Goal: Task Accomplishment & Management: Manage account settings

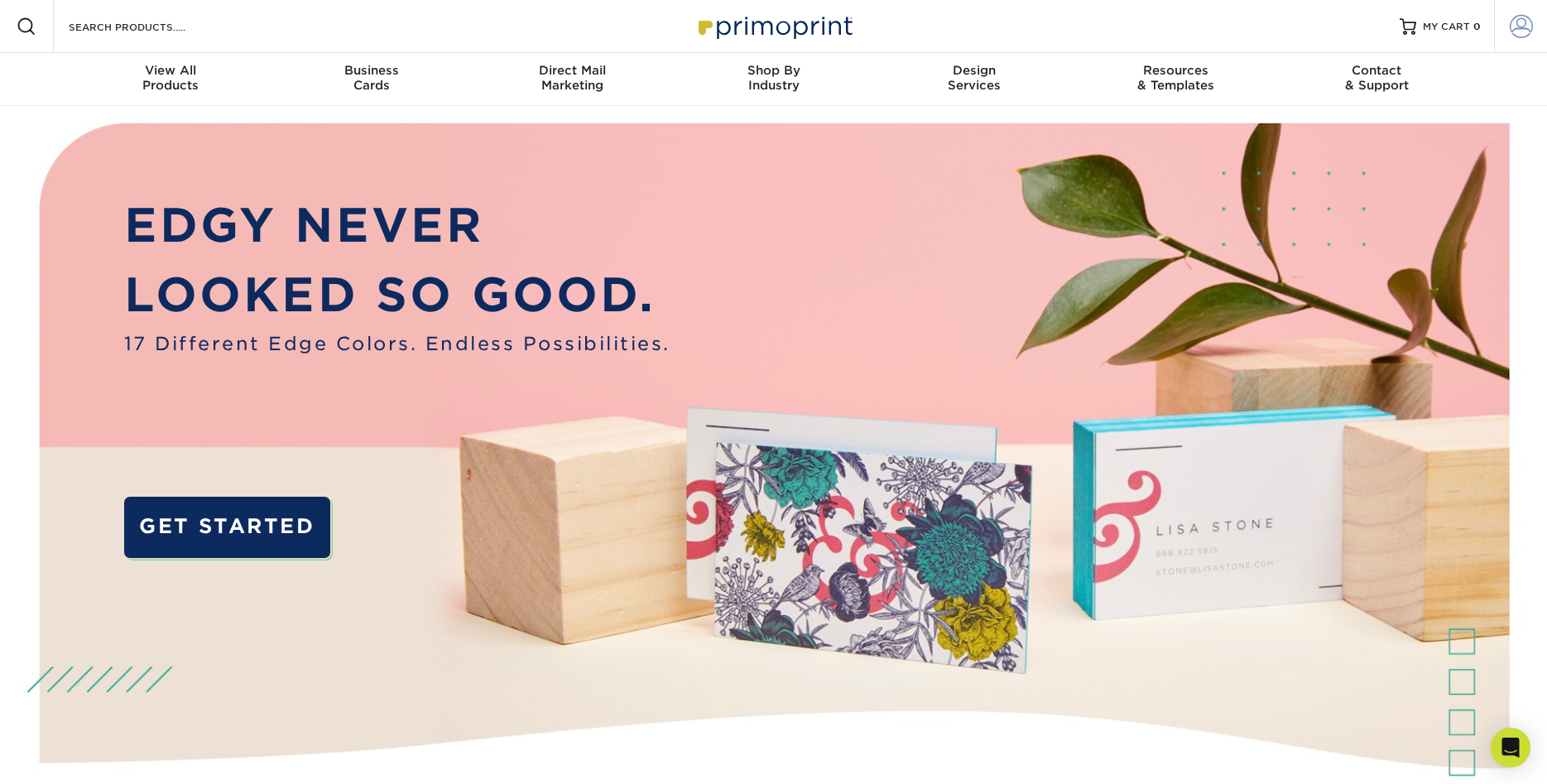
click at [1523, 26] on span at bounding box center [1521, 26] width 23 height 23
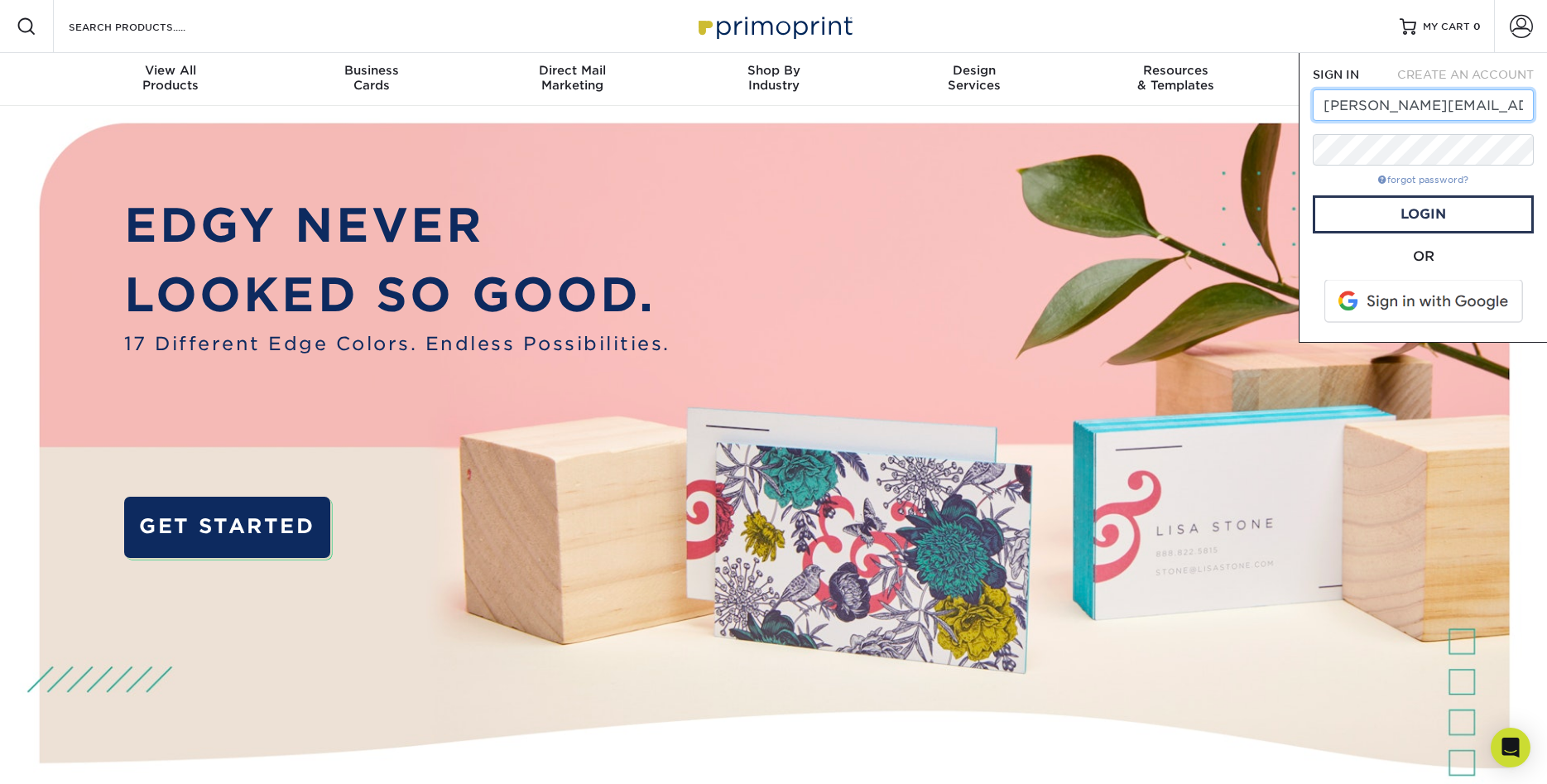
type input "[PERSON_NAME][EMAIL_ADDRESS][DOMAIN_NAME]"
click at [1399, 181] on link "forgot password?" at bounding box center [1423, 180] width 90 height 11
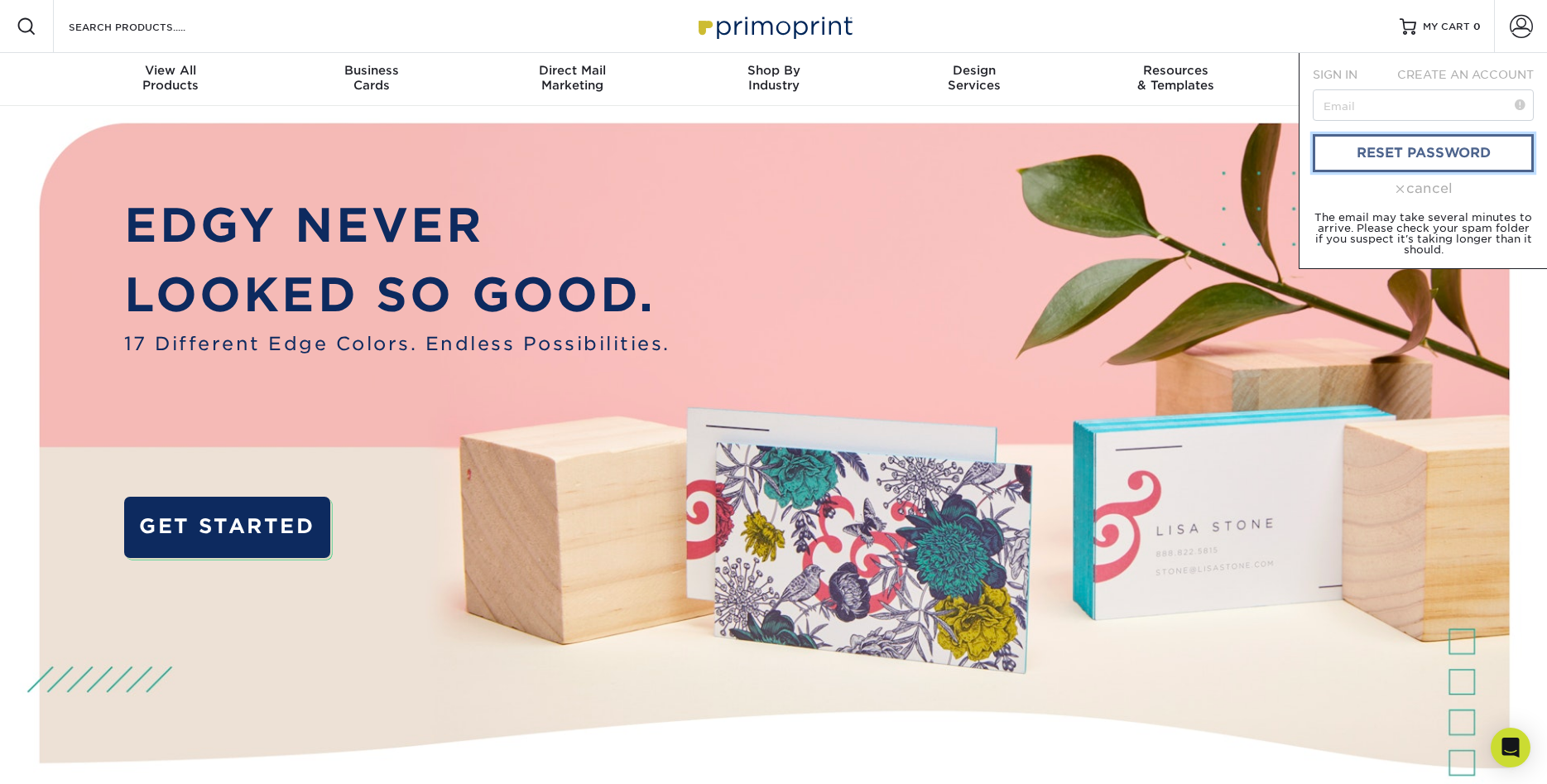
click at [1388, 144] on link "reset password" at bounding box center [1423, 153] width 221 height 38
click at [1419, 152] on link "reset password" at bounding box center [1423, 153] width 221 height 38
click at [1369, 103] on input "text" at bounding box center [1423, 105] width 221 height 32
type input "[PERSON_NAME][EMAIL_ADDRESS][DOMAIN_NAME]"
click at [1422, 151] on link "reset password" at bounding box center [1423, 153] width 221 height 38
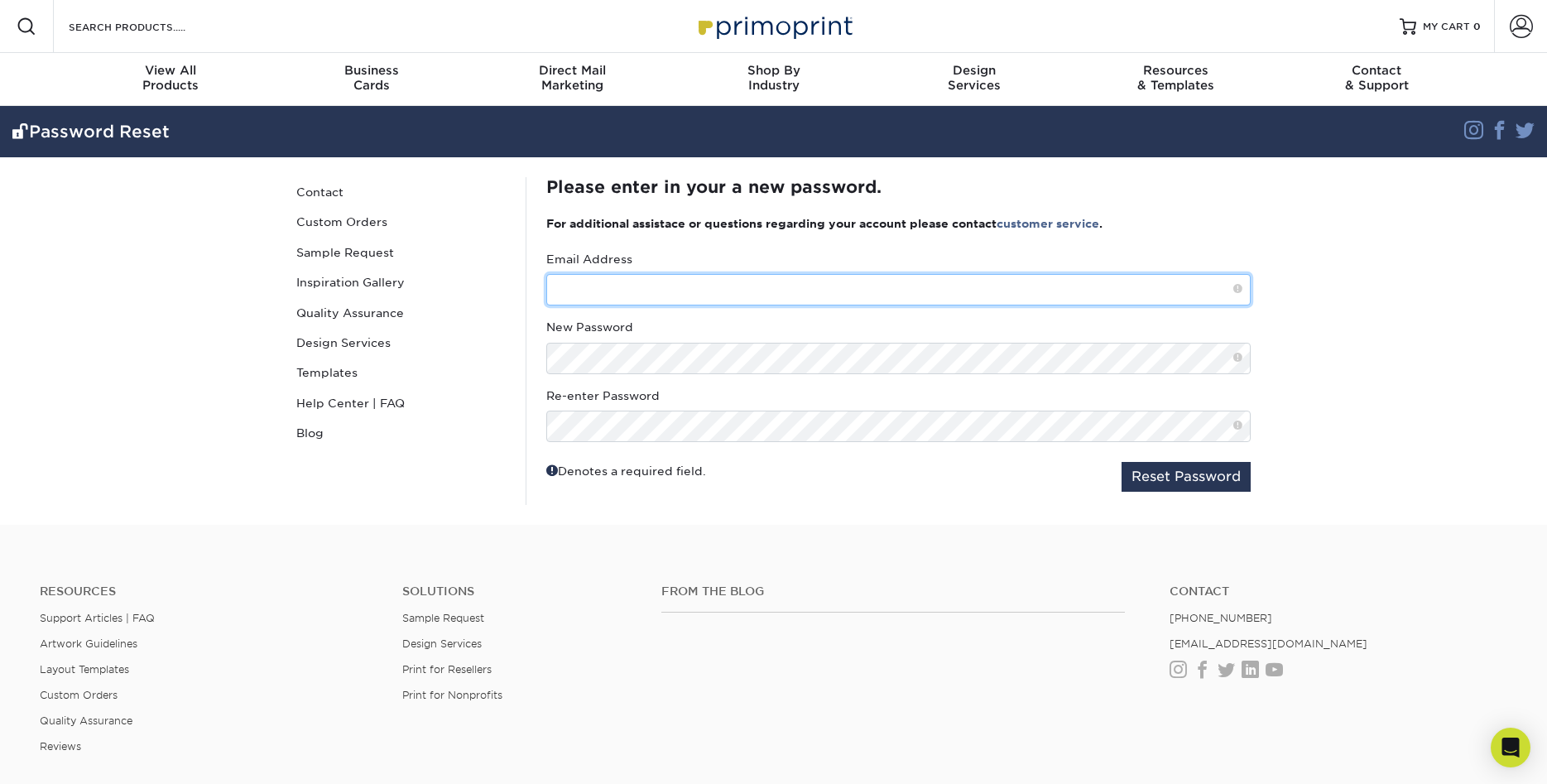
click at [656, 286] on input "text" at bounding box center [899, 290] width 705 height 32
type input "[PERSON_NAME][EMAIL_ADDRESS][DOMAIN_NAME]"
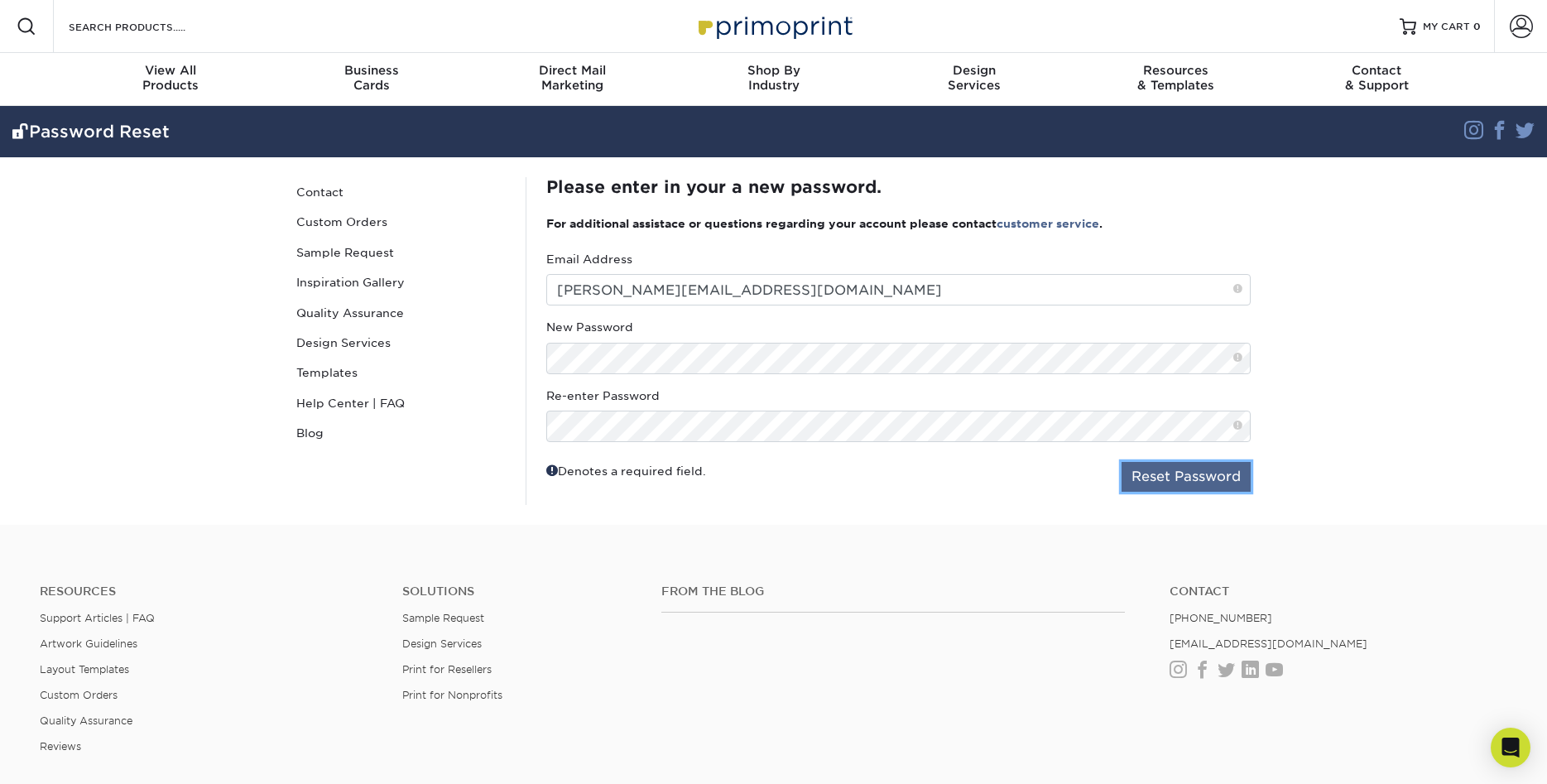
click at [1157, 475] on button "Reset Password" at bounding box center [1186, 476] width 130 height 30
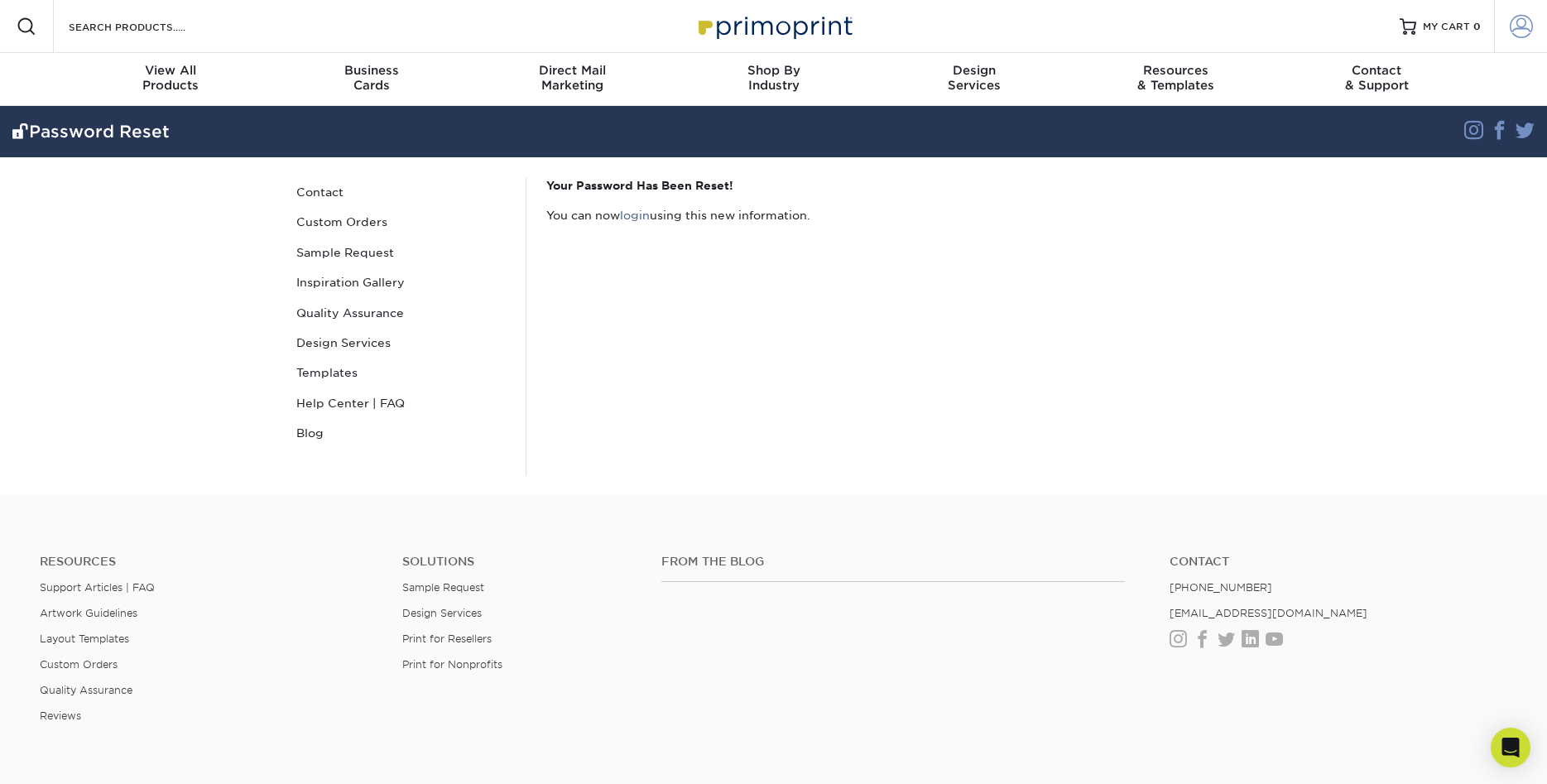
click at [1519, 25] on span at bounding box center [1521, 26] width 23 height 23
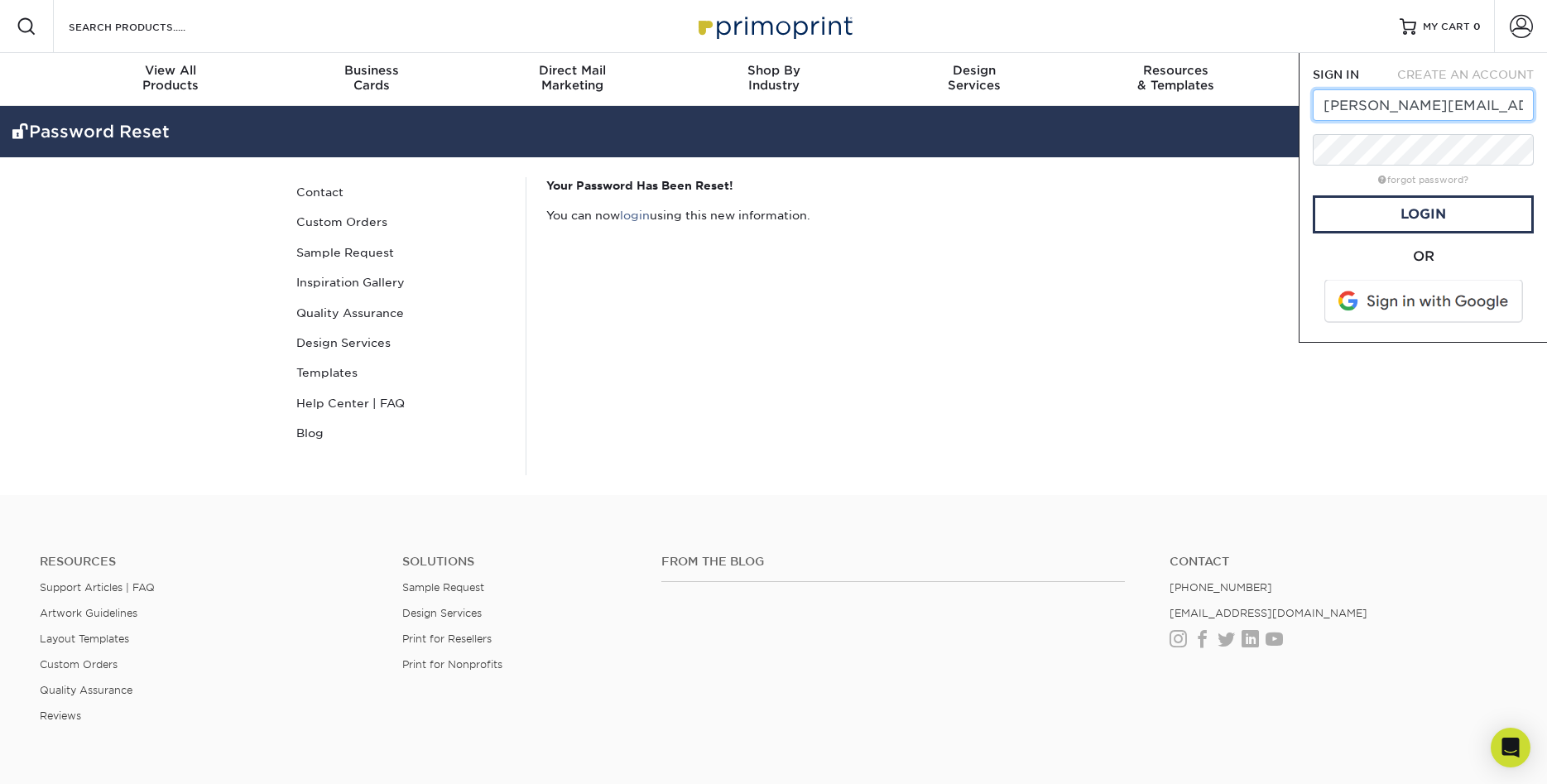
type input "[PERSON_NAME][EMAIL_ADDRESS][DOMAIN_NAME]"
click at [1421, 205] on link "Login" at bounding box center [1423, 214] width 221 height 38
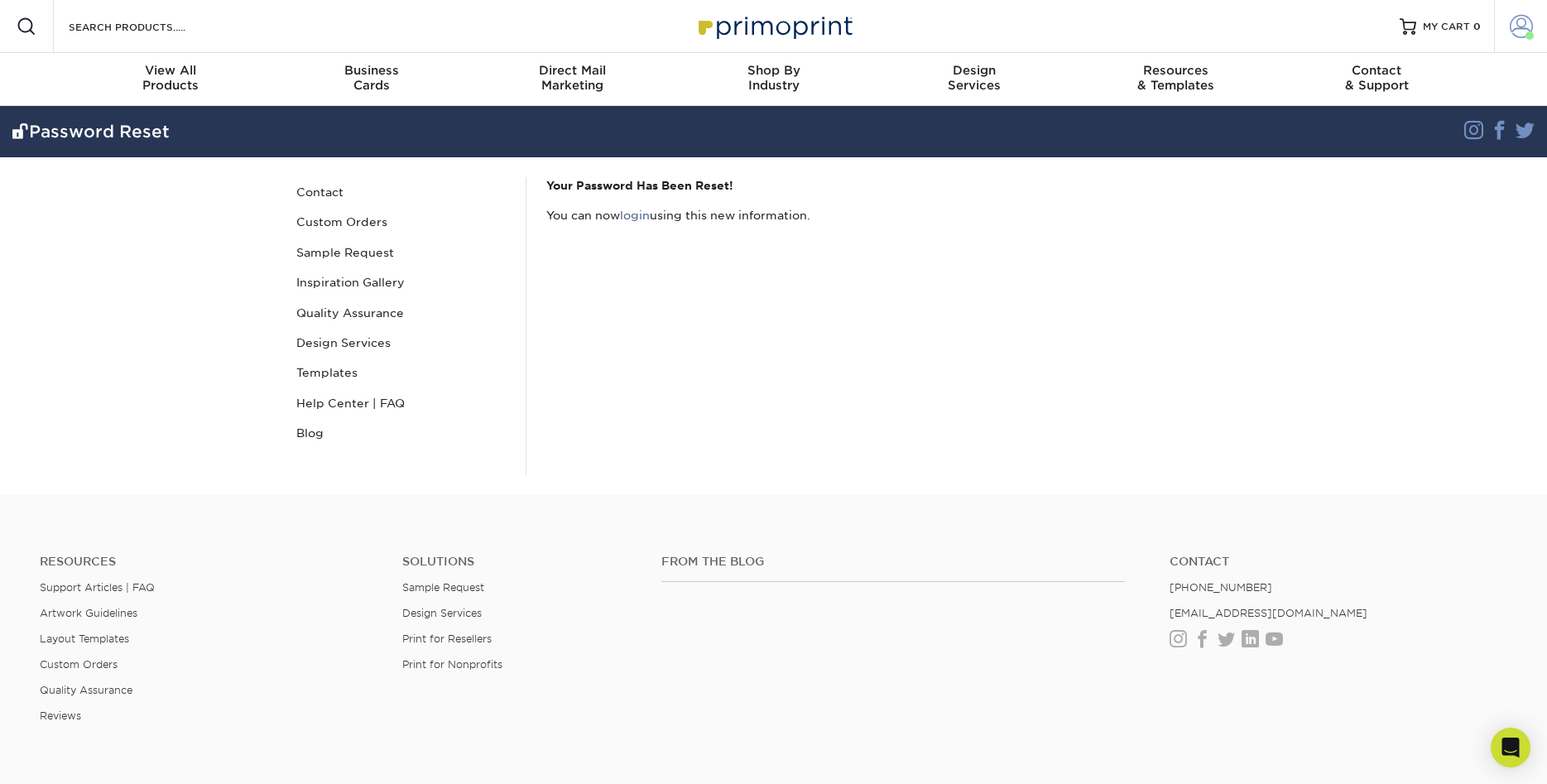
click at [1521, 28] on span at bounding box center [1521, 26] width 23 height 23
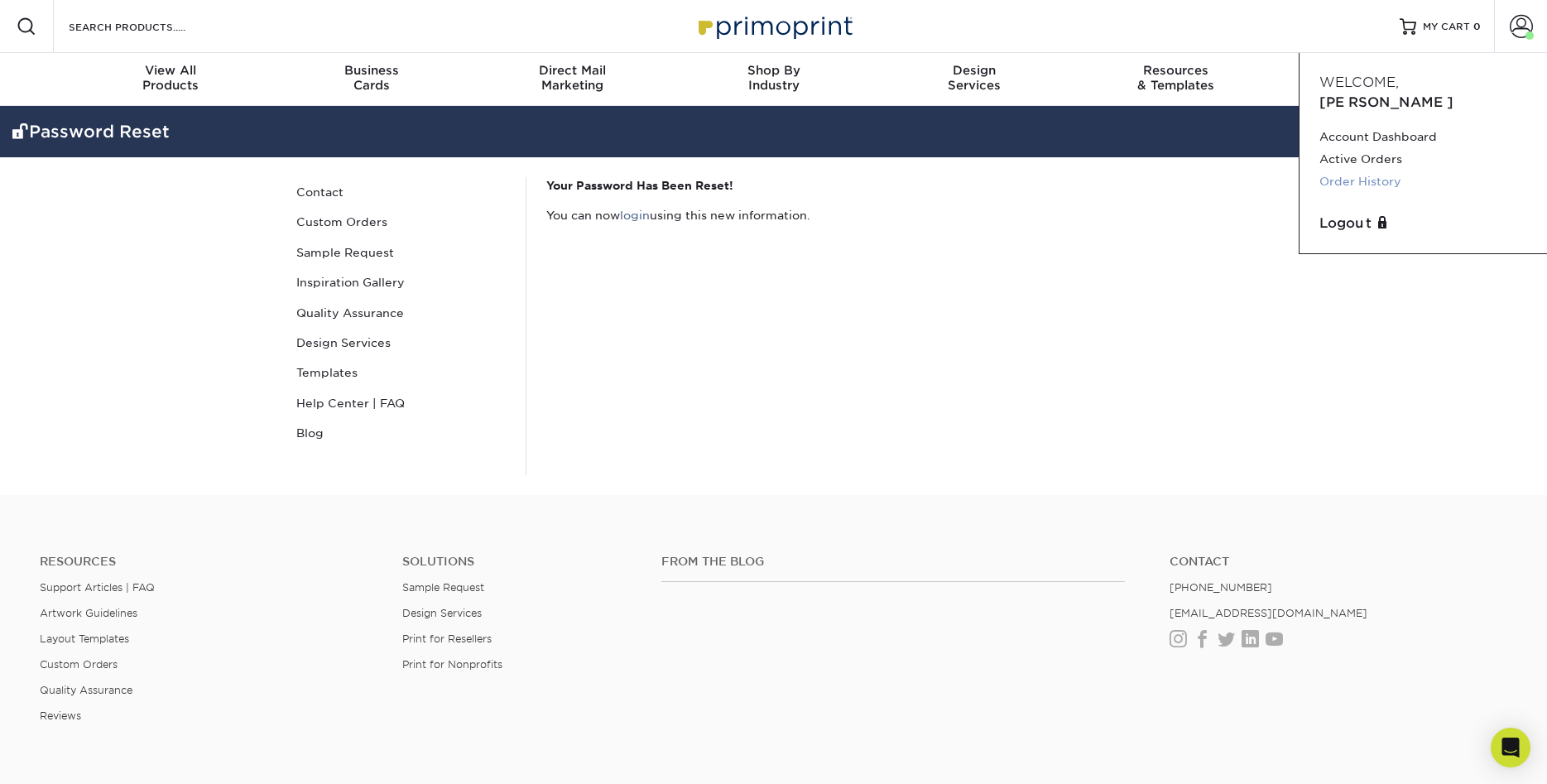
click at [1386, 171] on link "Order History" at bounding box center [1423, 182] width 208 height 22
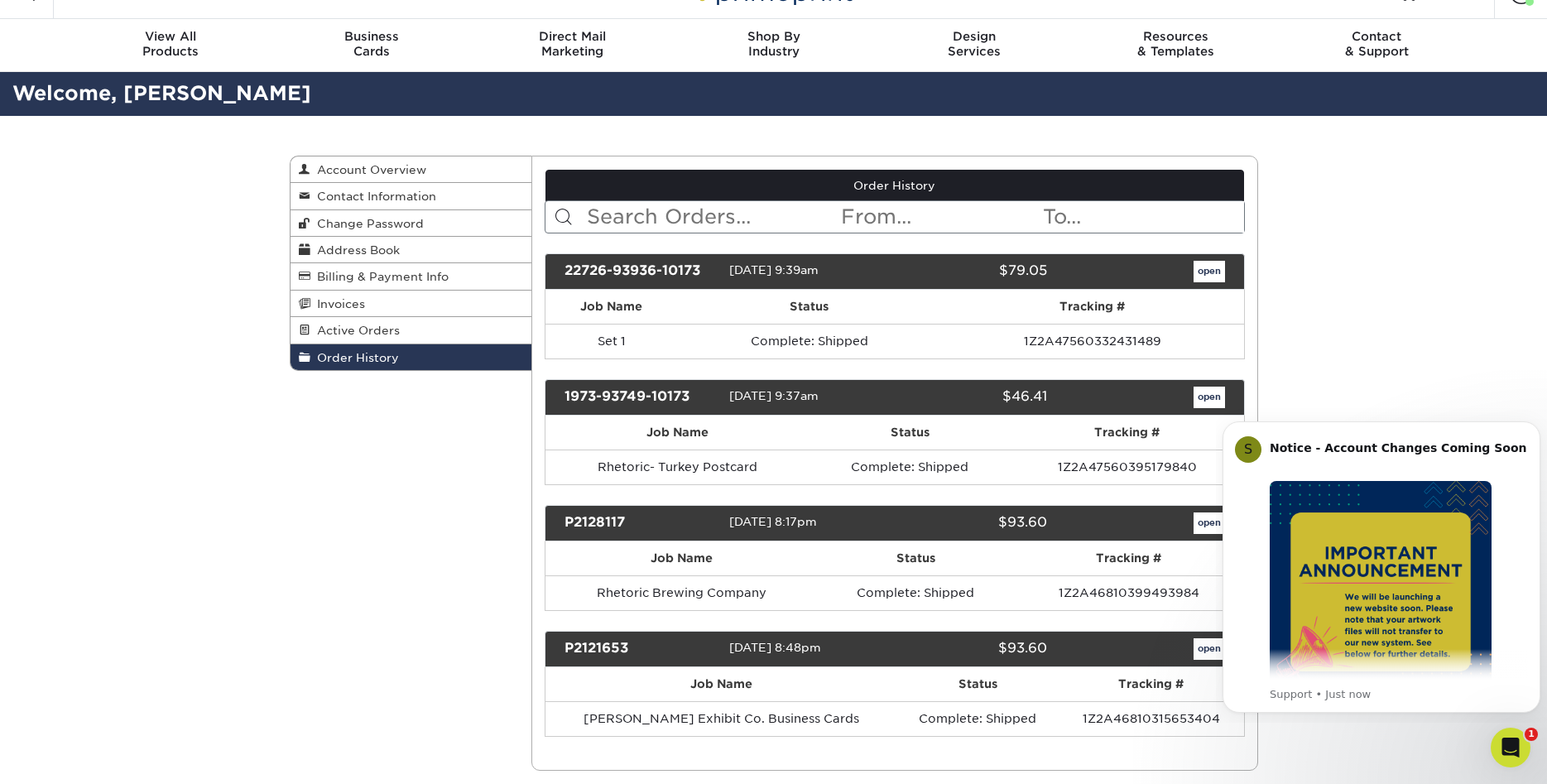
scroll to position [4, 0]
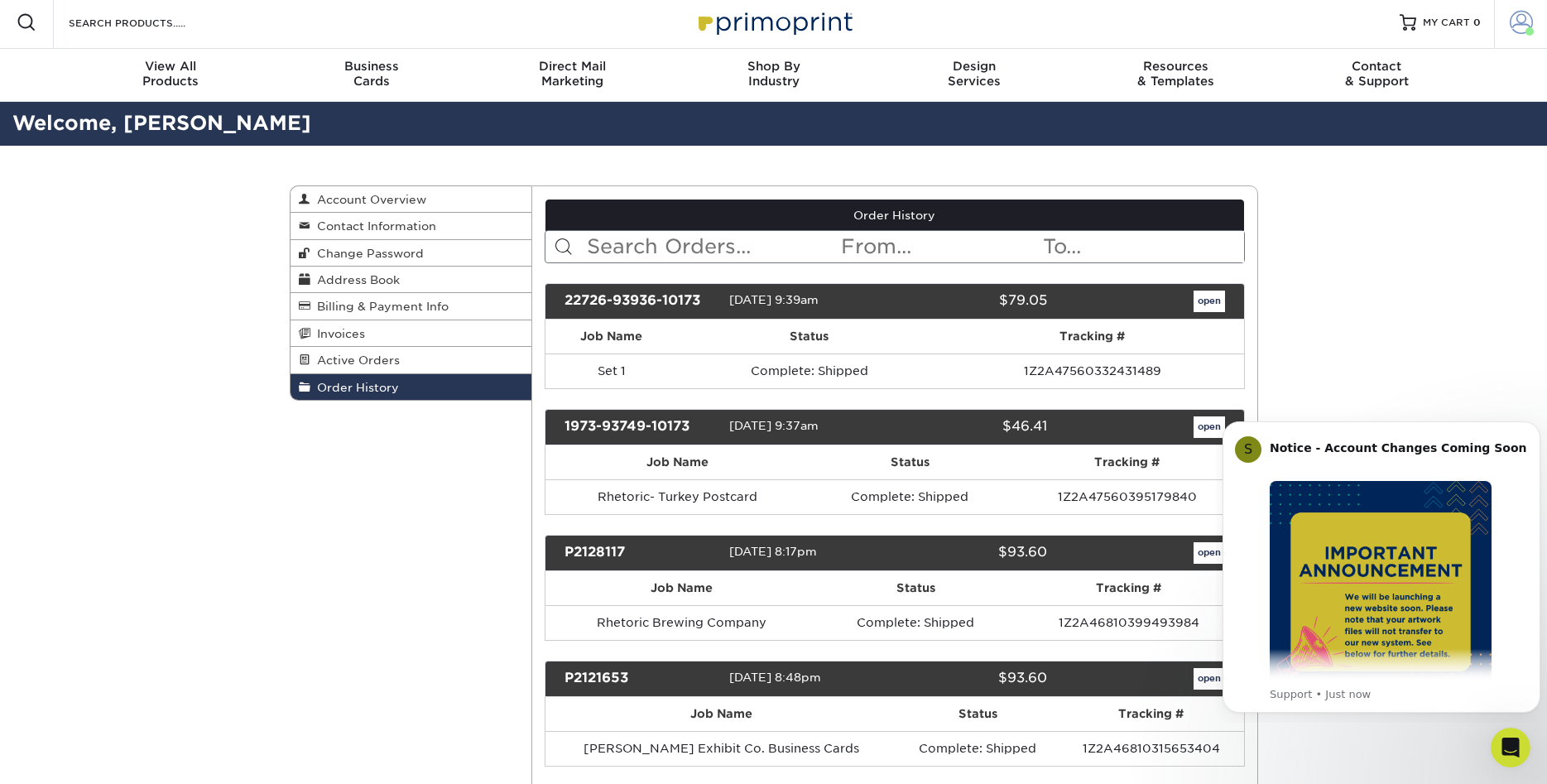
click at [1518, 17] on span at bounding box center [1521, 22] width 23 height 23
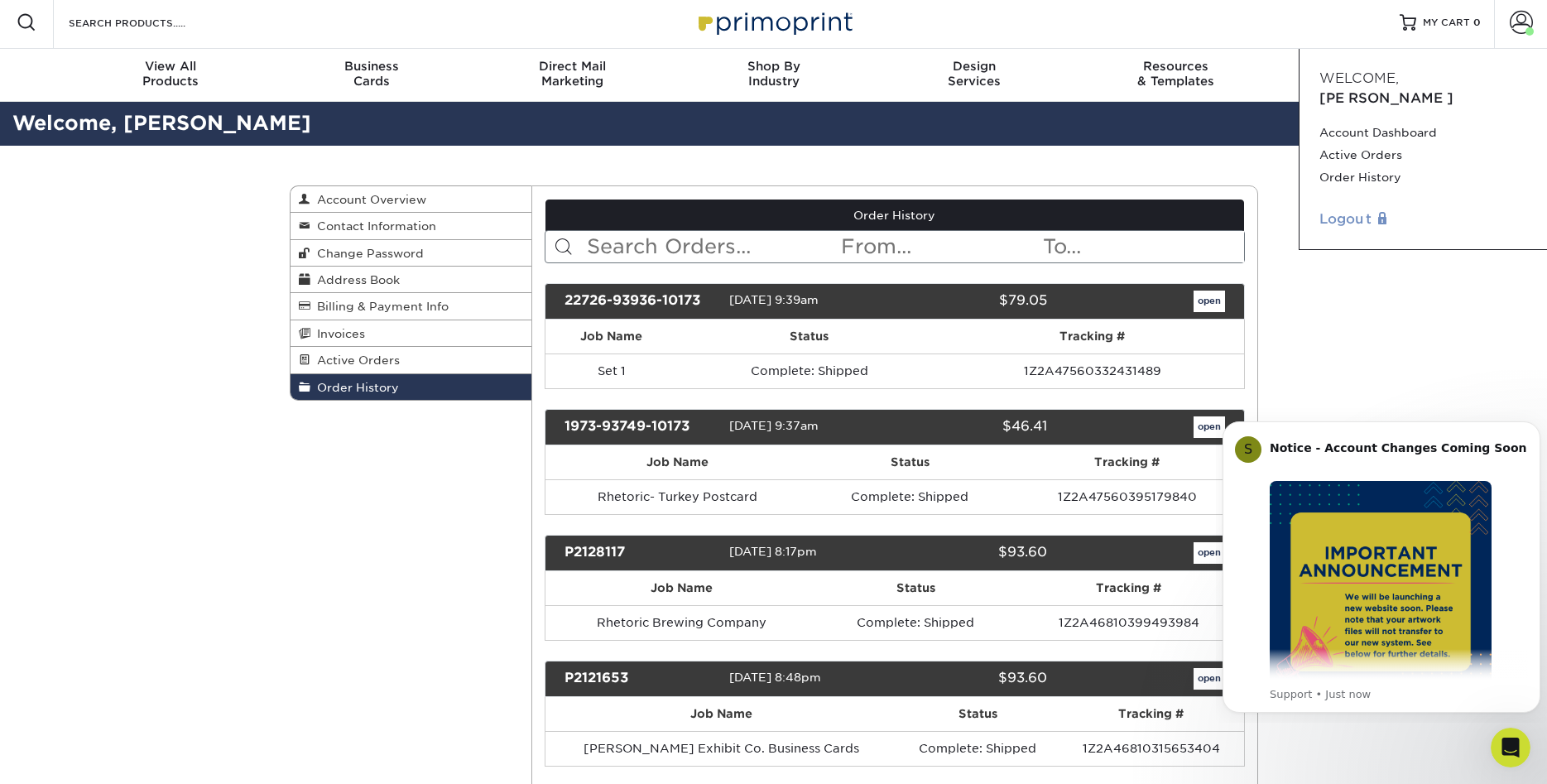
click at [1342, 210] on link "Logout" at bounding box center [1423, 219] width 208 height 20
